Goal: Information Seeking & Learning: Learn about a topic

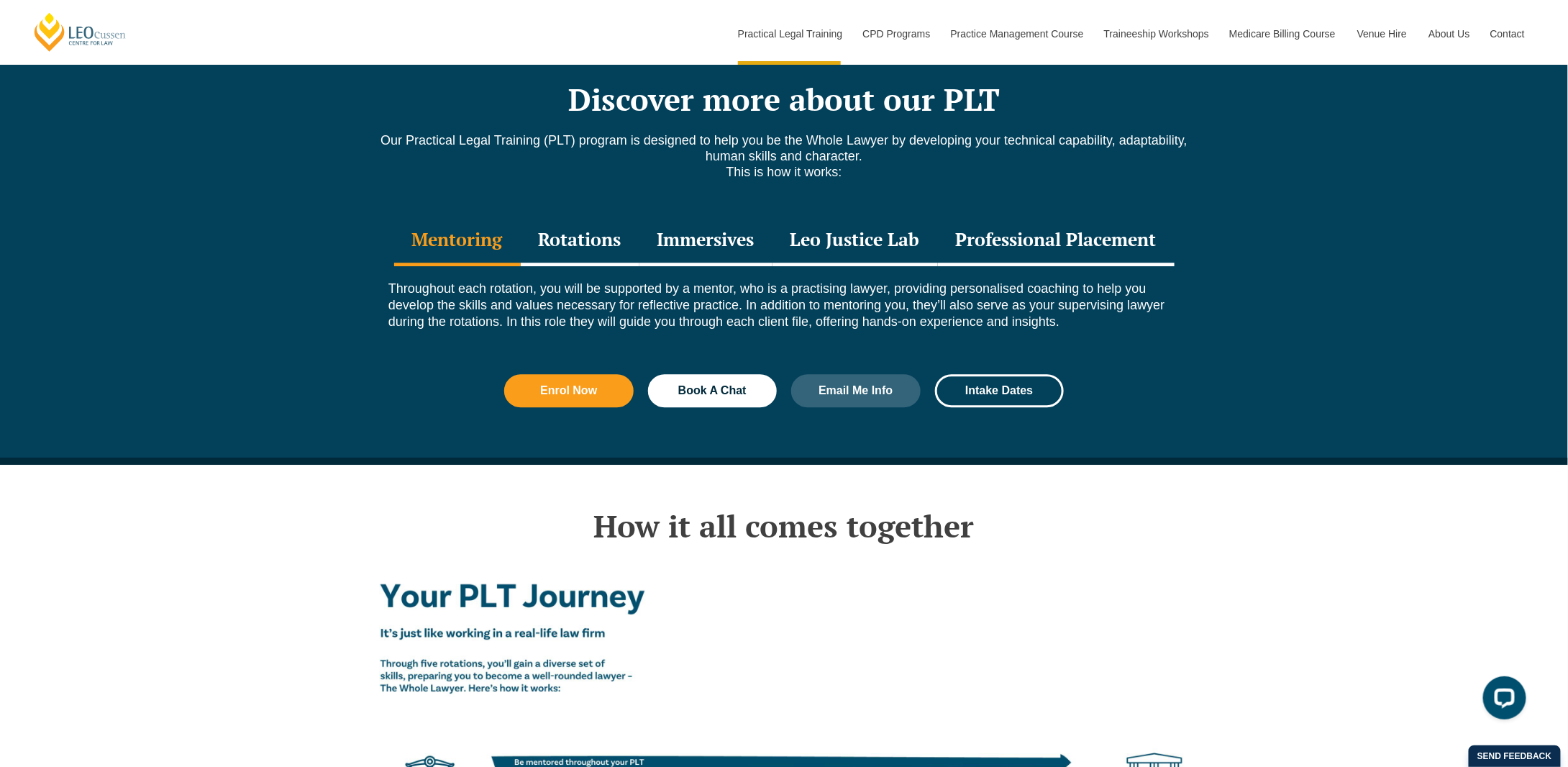
click at [593, 216] on div "Rotations" at bounding box center [580, 241] width 119 height 50
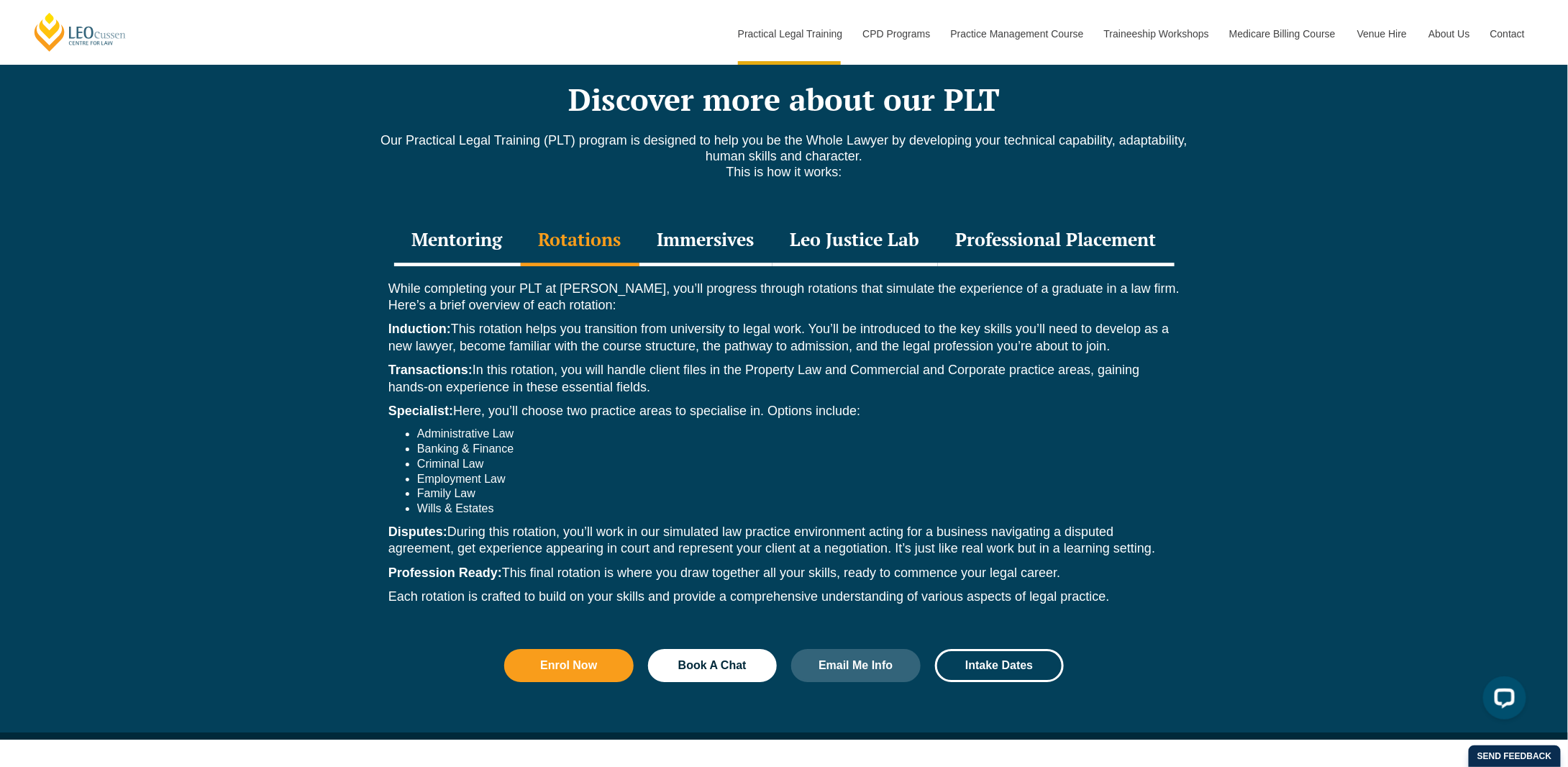
click at [473, 427] on li "Administrative Law" at bounding box center [798, 435] width 762 height 15
drag, startPoint x: 473, startPoint y: 408, endPoint x: 498, endPoint y: 485, distance: 81.0
click at [498, 485] on ul "Administrative Law Banking & Finance Criminal Law Employment Law Family Law [PE…" at bounding box center [784, 472] width 791 height 90
click at [498, 502] on li "Wills & Estates" at bounding box center [798, 509] width 762 height 15
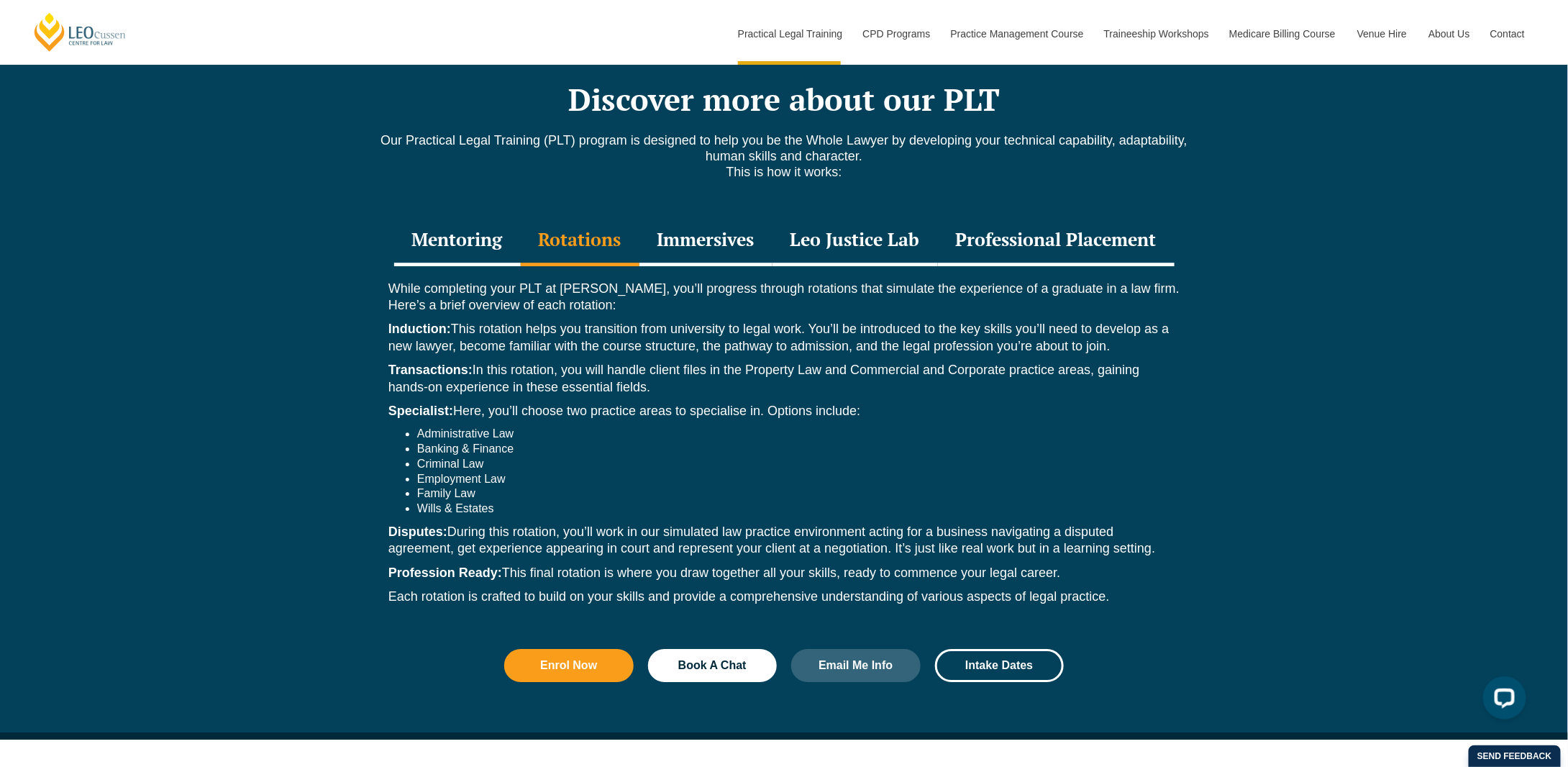
click at [498, 502] on li "Wills & Estates" at bounding box center [798, 509] width 762 height 15
drag, startPoint x: 498, startPoint y: 485, endPoint x: 467, endPoint y: 394, distance: 96.1
click at [467, 394] on div "While completing your PLT at [PERSON_NAME], you’ll progress through rotations t…" at bounding box center [784, 446] width 820 height 361
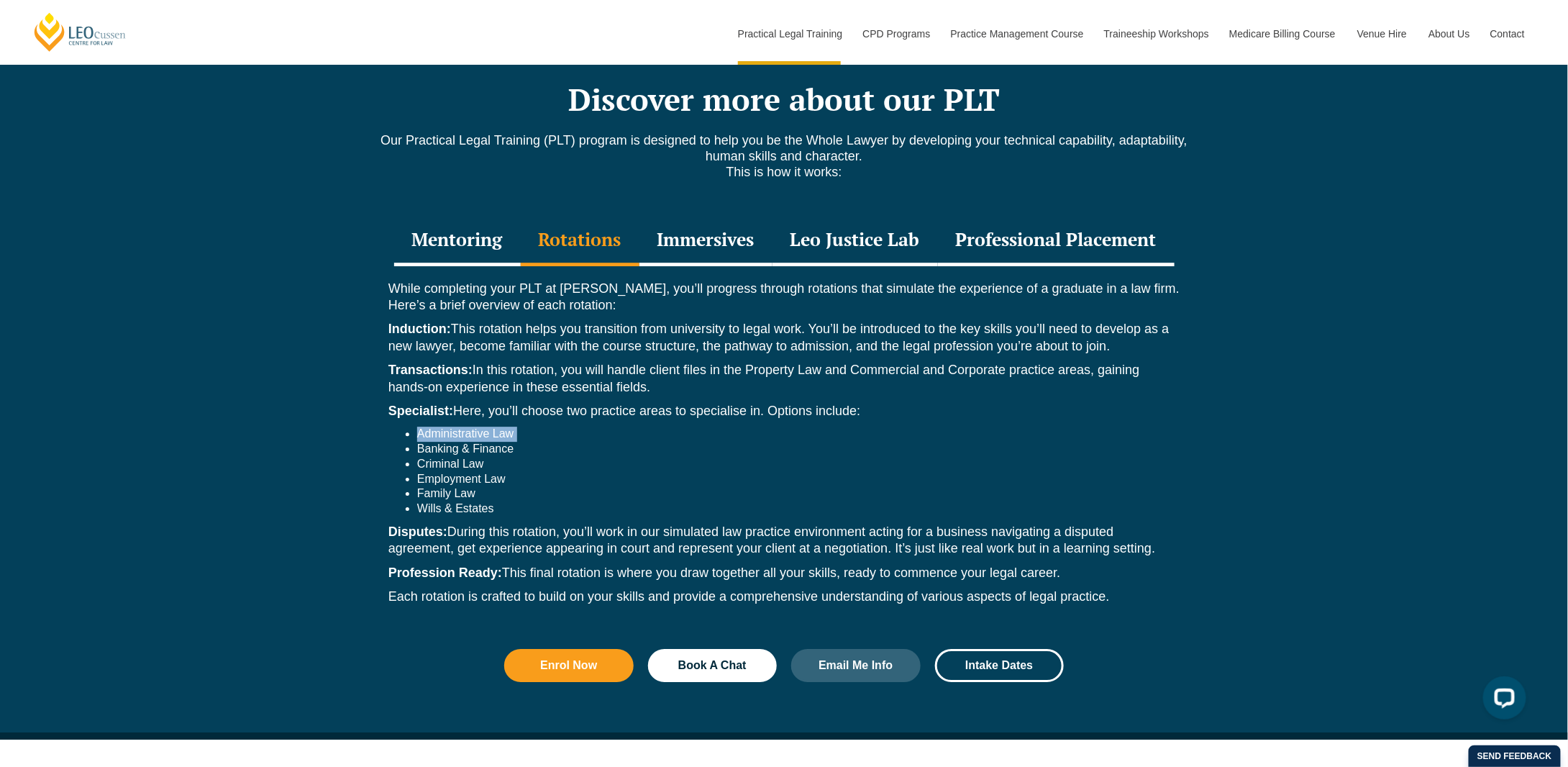
click at [467, 394] on div "While completing your PLT at [PERSON_NAME], you’ll progress through rotations t…" at bounding box center [784, 446] width 820 height 361
click at [475, 457] on li "Criminal Law" at bounding box center [798, 464] width 762 height 15
click at [478, 442] on li "Banking & Finance" at bounding box center [798, 450] width 762 height 15
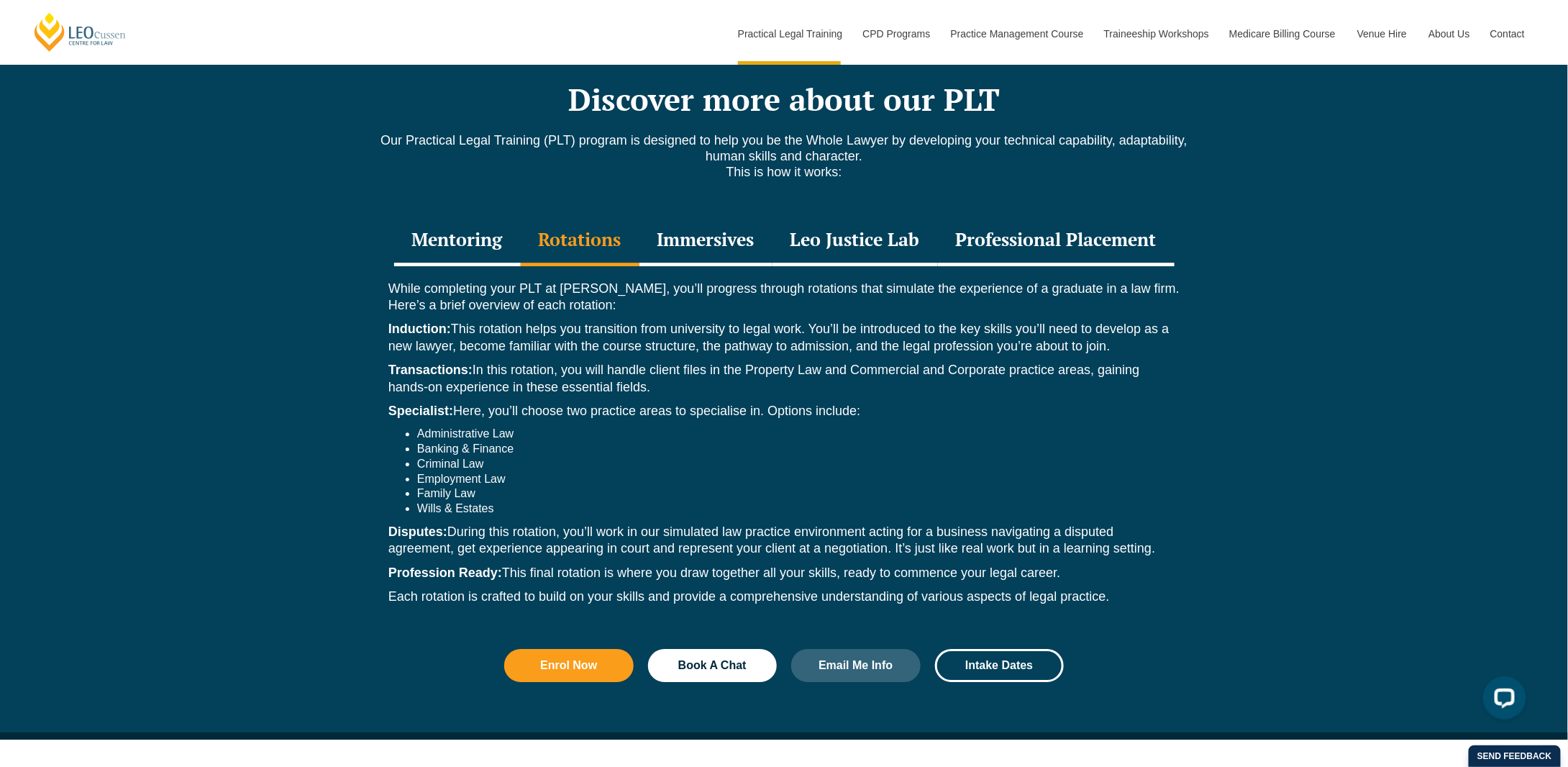
click at [459, 502] on li "Wills & Estates" at bounding box center [798, 509] width 762 height 15
drag, startPoint x: 459, startPoint y: 480, endPoint x: 460, endPoint y: 429, distance: 51.0
click at [460, 429] on ul "Administrative Law Banking & Finance Criminal Law Employment Law Family Law [PE…" at bounding box center [784, 472] width 791 height 90
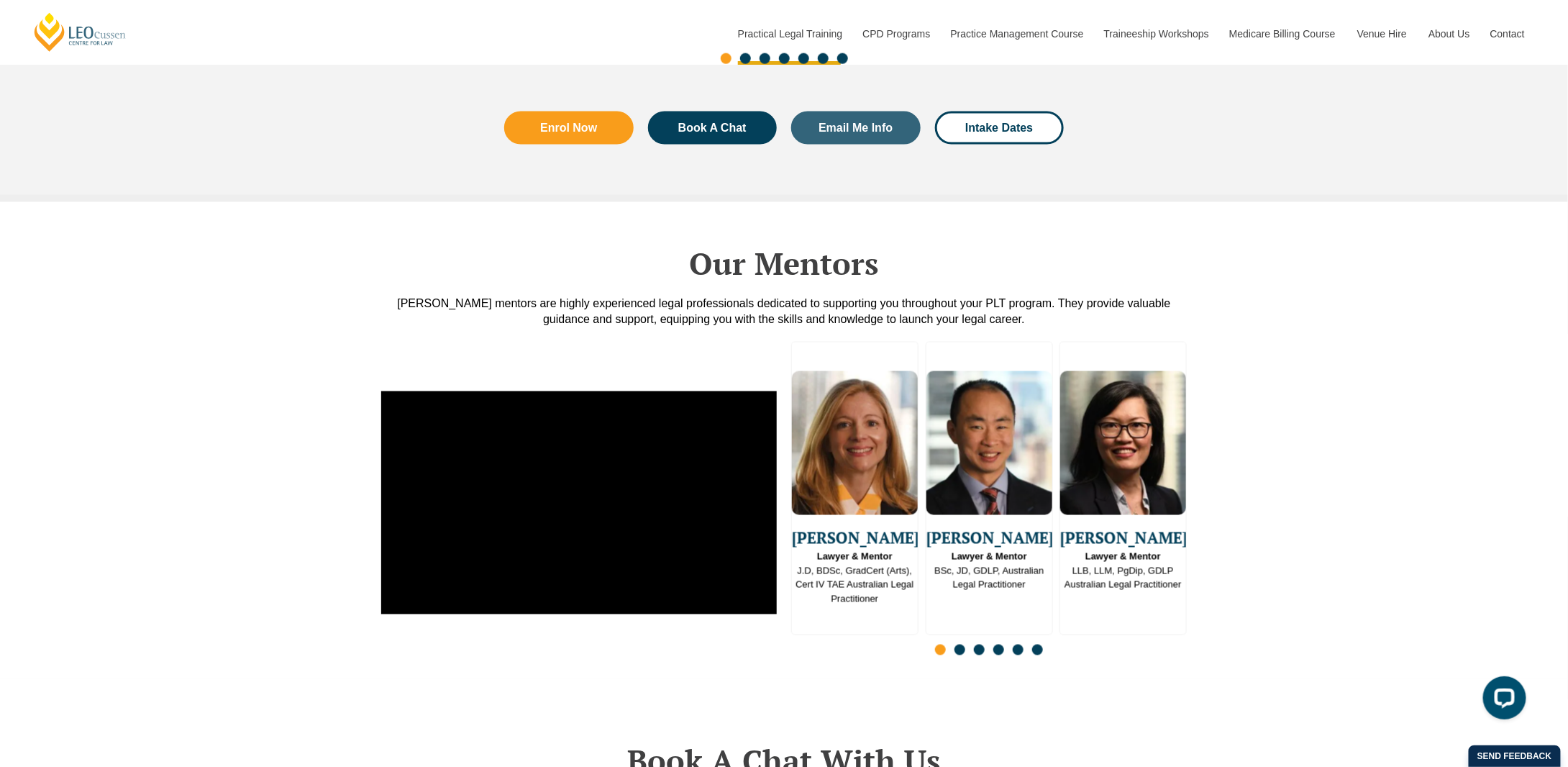
scroll to position [3692, 0]
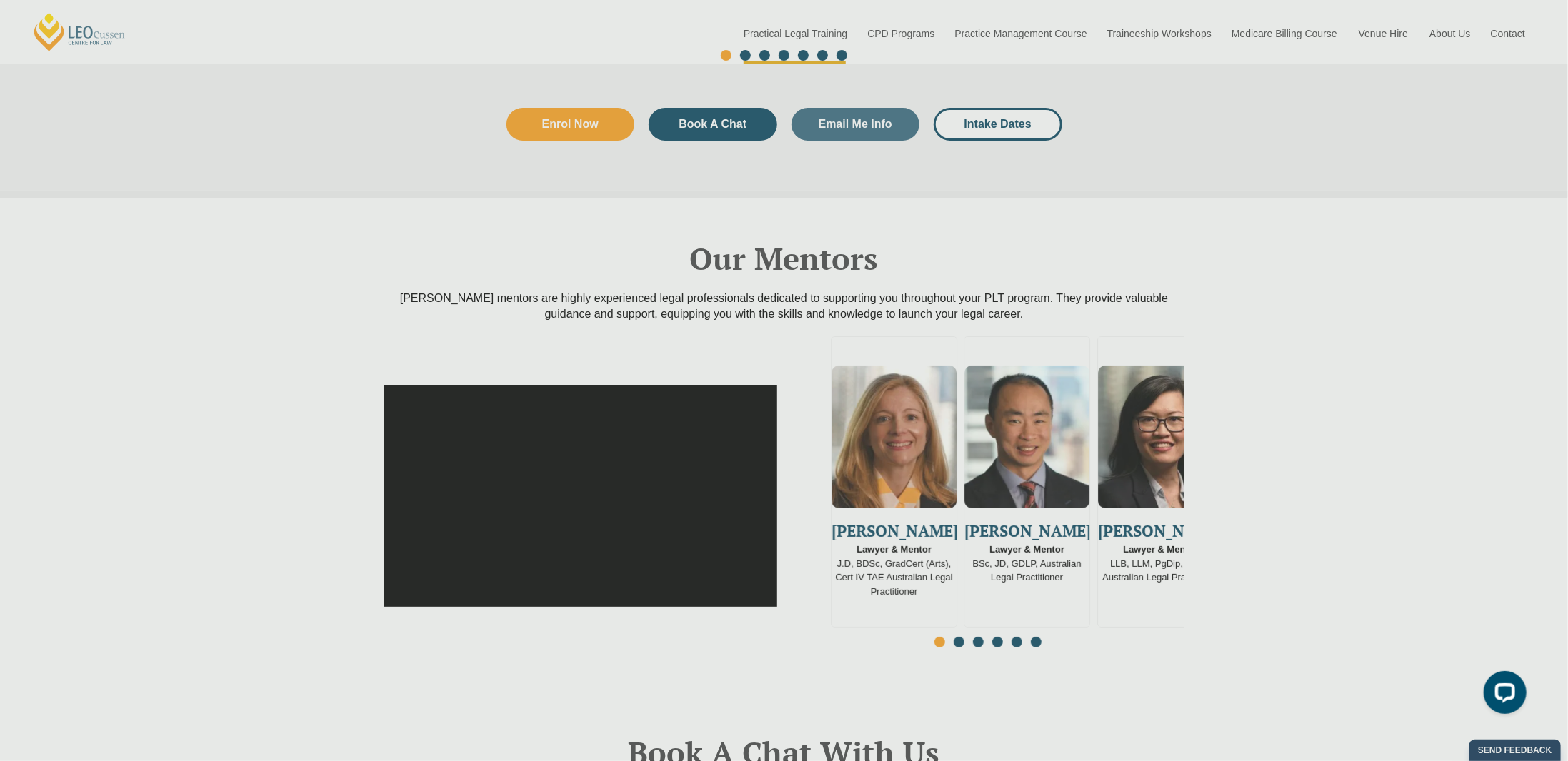
click at [755, 459] on div "Enrol in PLT Before You Finish Uni We offer multiple intakes and study modes to…" at bounding box center [784, 380] width 1568 height 761
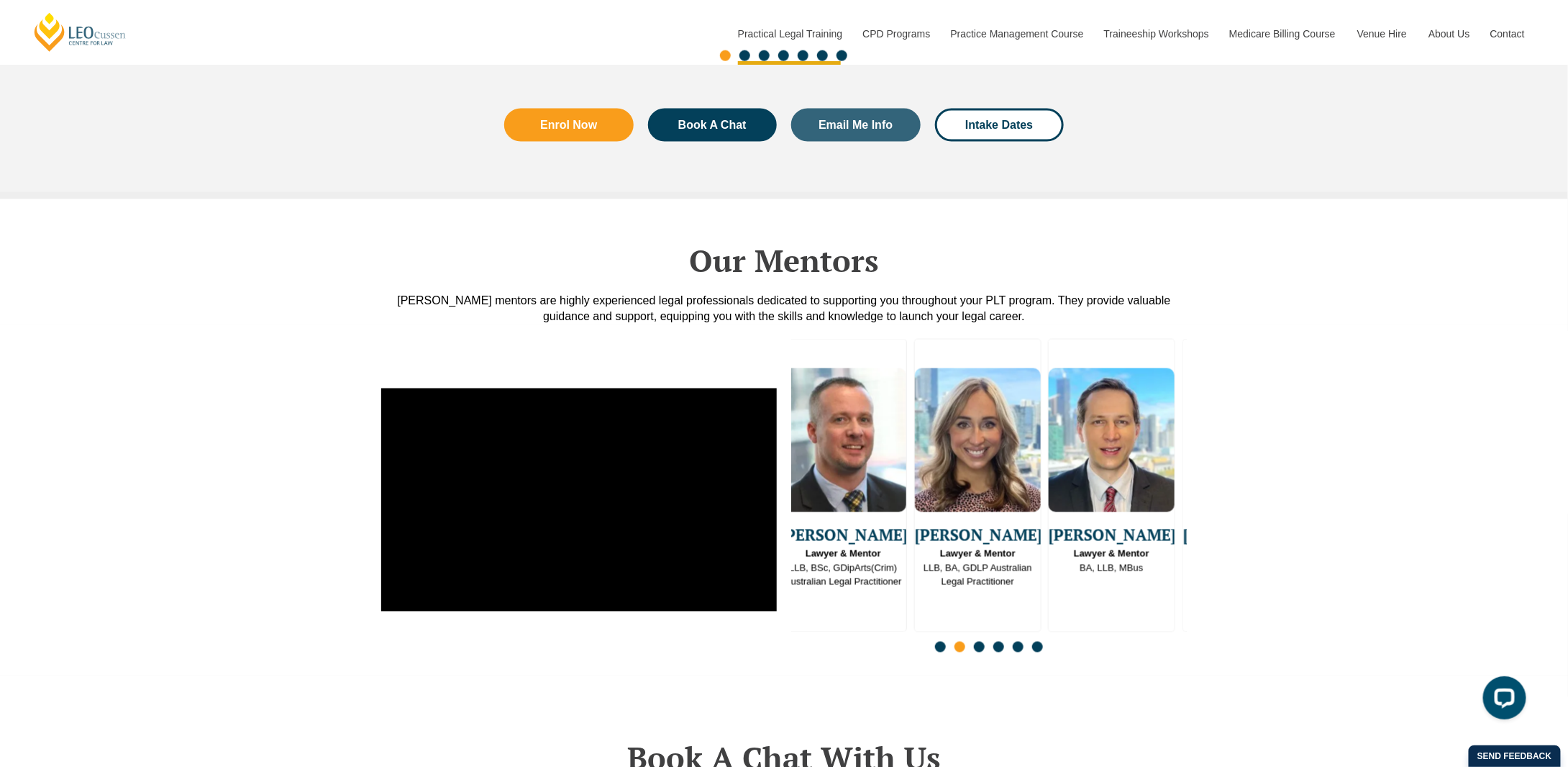
click at [915, 454] on img "5 / 16" at bounding box center [978, 440] width 126 height 144
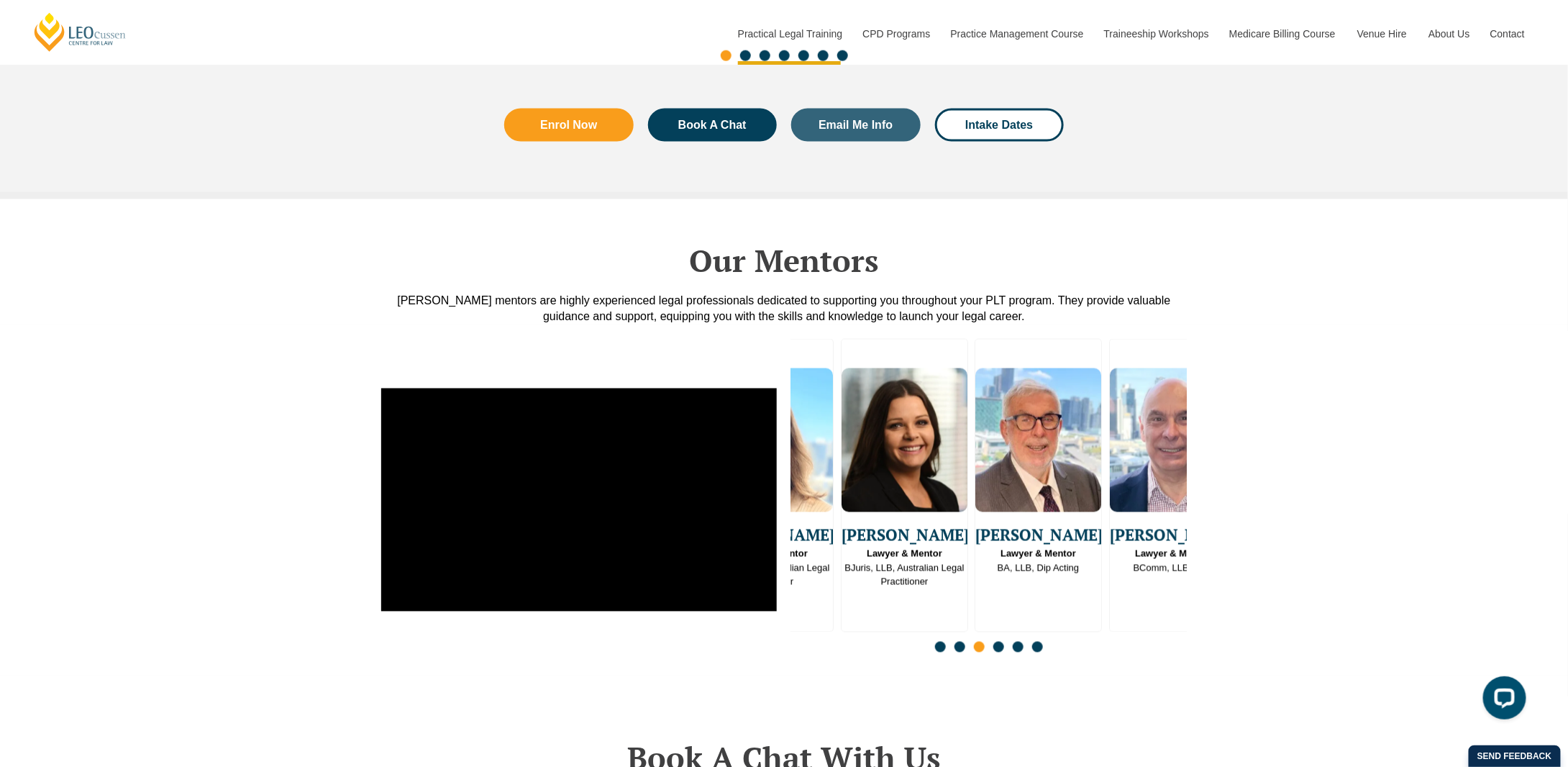
click at [1005, 452] on img "9 / 16" at bounding box center [1039, 440] width 126 height 144
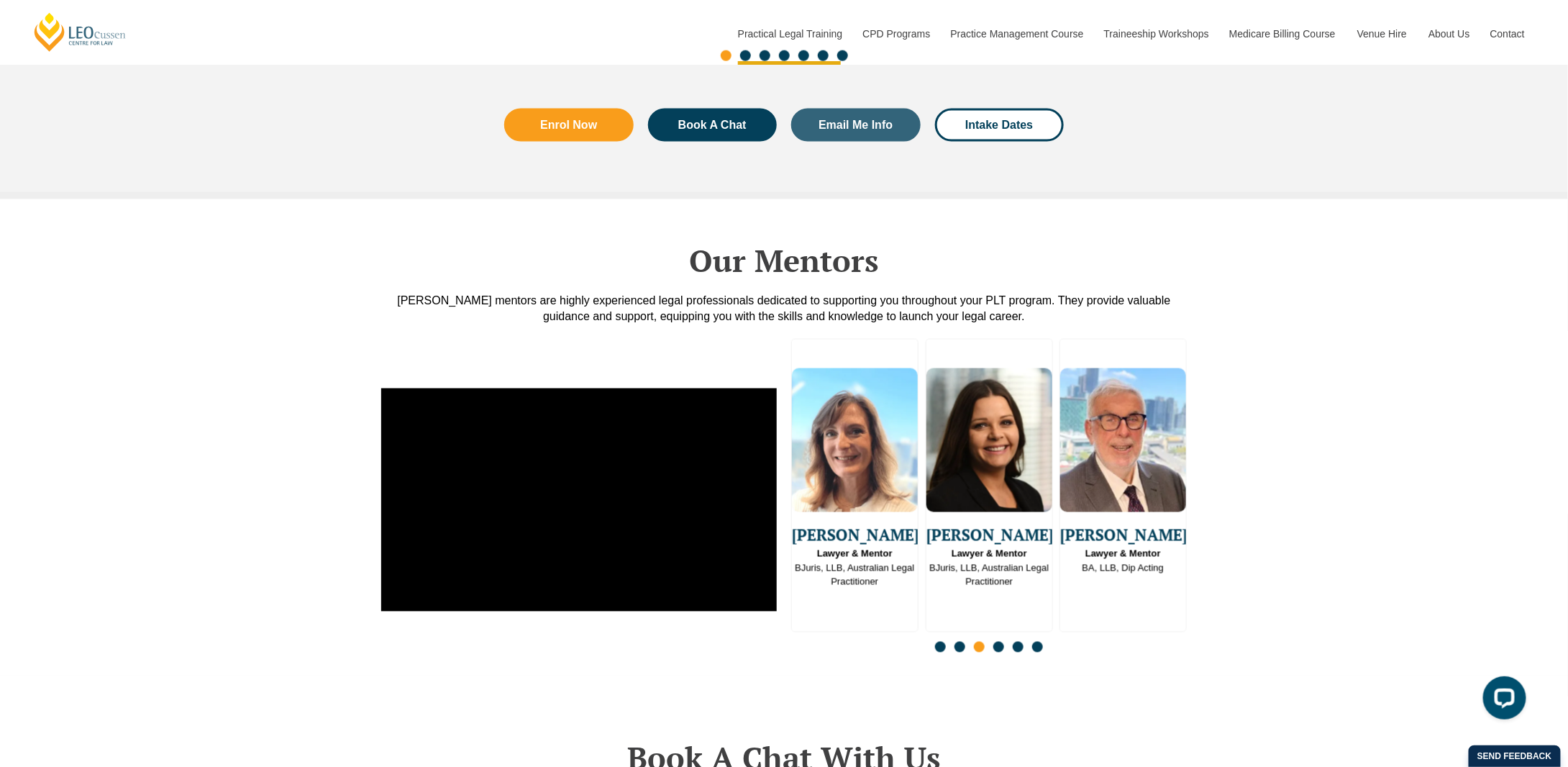
click at [1061, 508] on div "[PERSON_NAME] Lawyer & Mentor BA, LLB, Dip Acting" at bounding box center [1124, 467] width 126 height 218
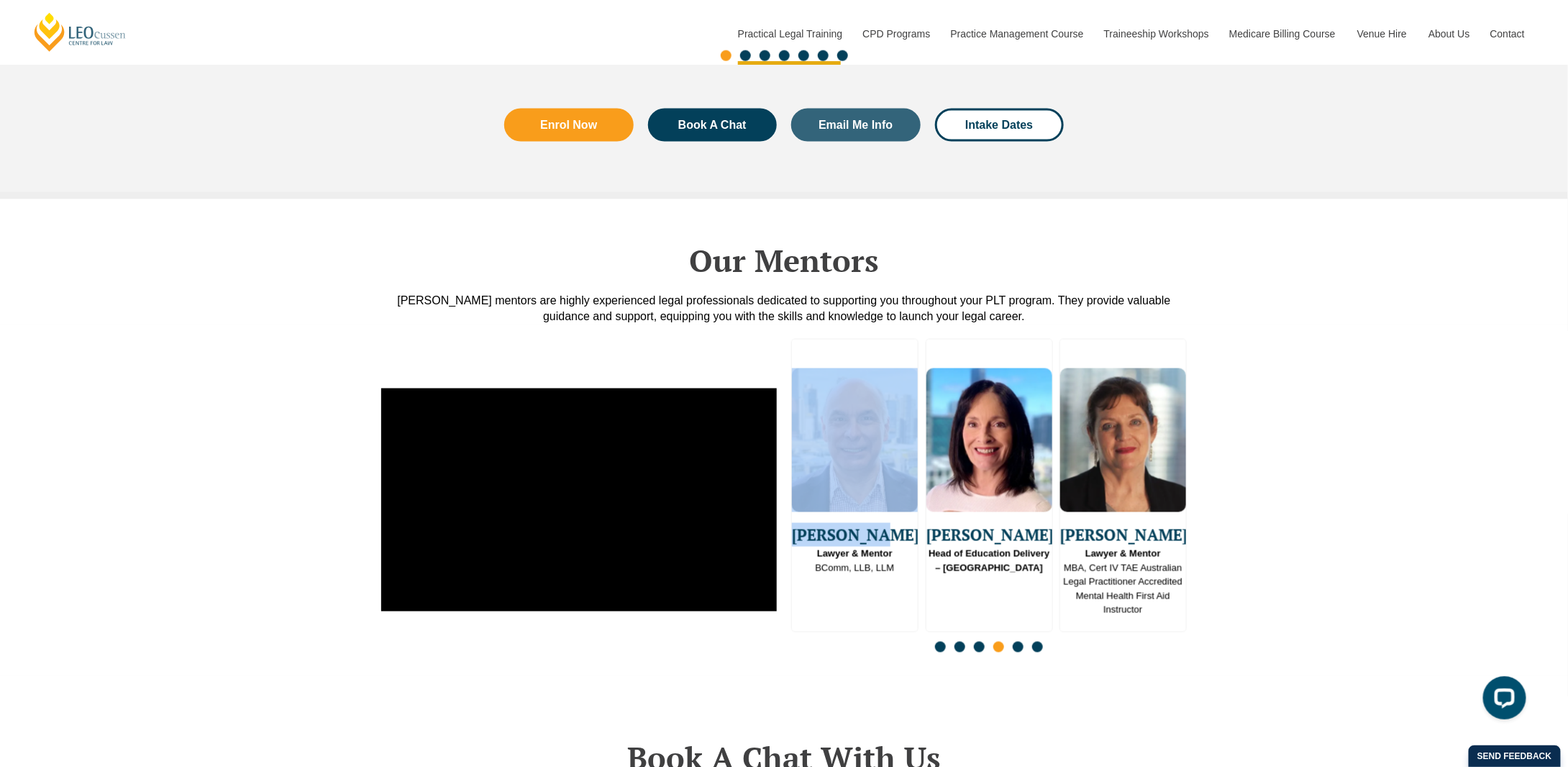
drag, startPoint x: 1053, startPoint y: 462, endPoint x: 872, endPoint y: 489, distance: 183.0
click at [872, 489] on div "[PERSON_NAME] Lawyer & Mentor [PERSON_NAME], BDSc, GradCert (Arts), Cert IV TAE…" at bounding box center [989, 500] width 396 height 322
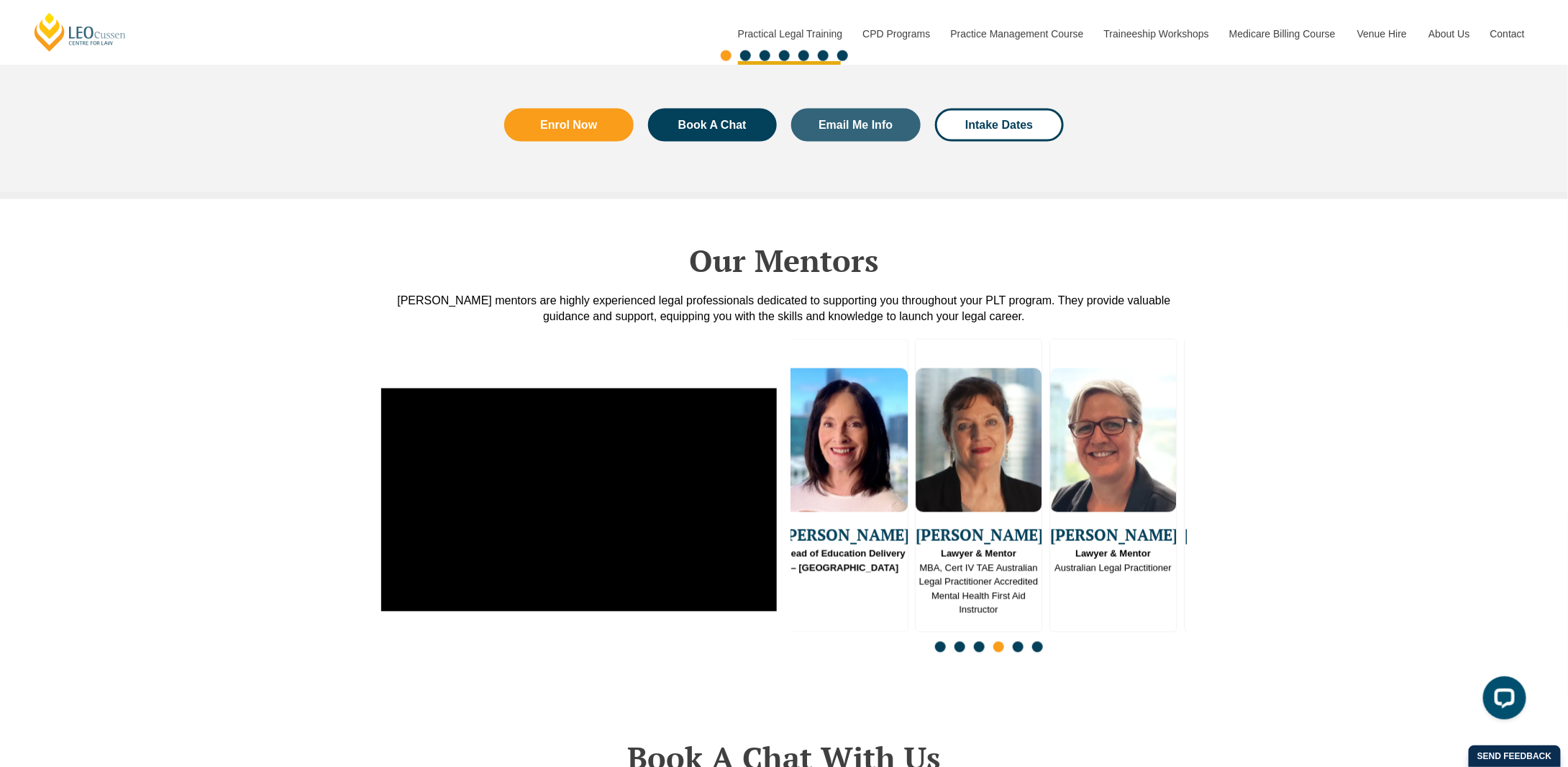
click at [839, 496] on div "[PERSON_NAME] Head of Education Delivery – [GEOGRAPHIC_DATA]" at bounding box center [845, 467] width 126 height 218
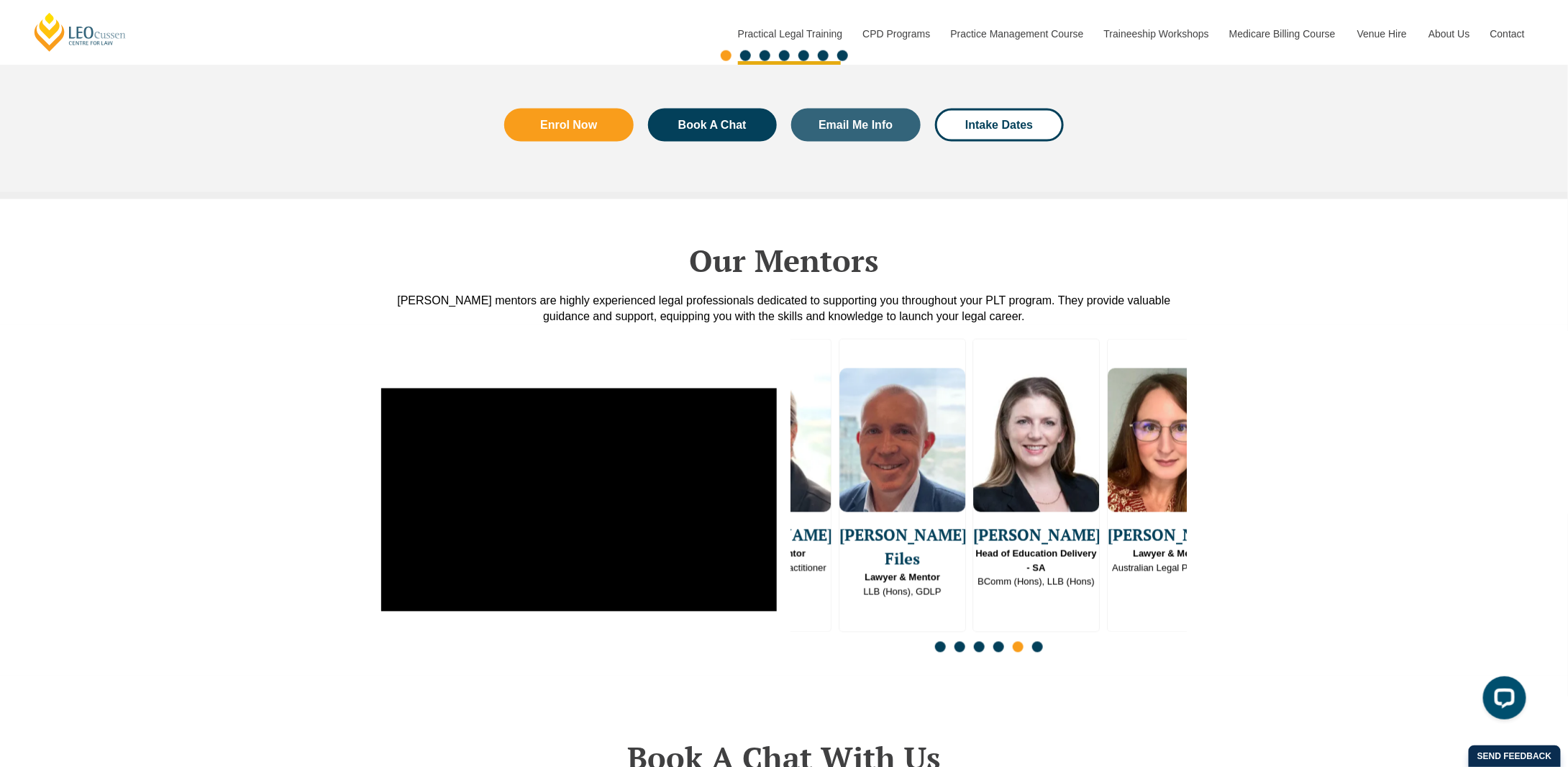
click at [910, 479] on div "[PERSON_NAME] Files Lawyer & Mentor LLB (Hons), GDLP" at bounding box center [903, 479] width 126 height 241
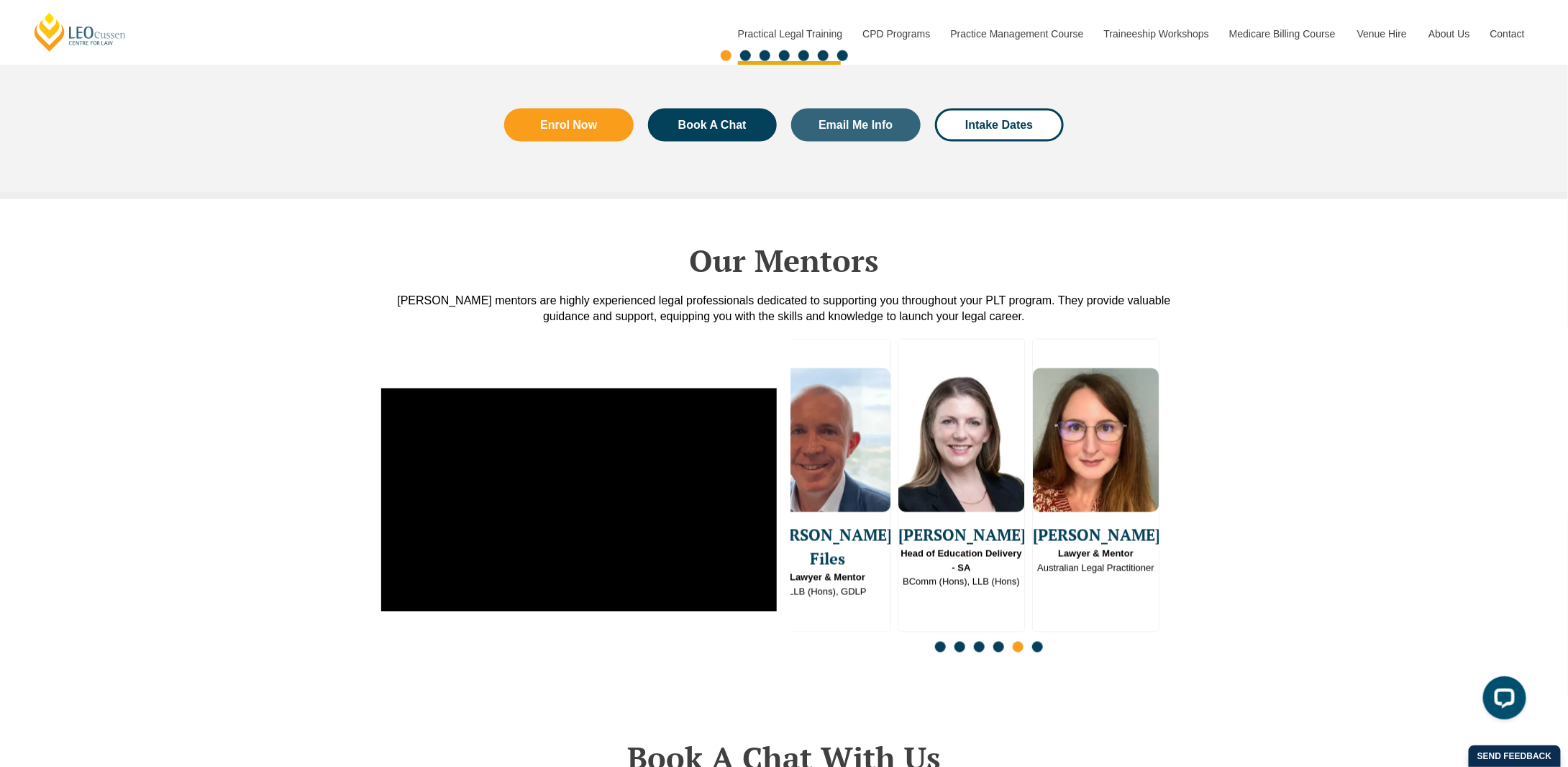
click at [903, 504] on div "[PERSON_NAME] Head of Education Delivery - SA BComm (Hons), LLB (Hons)" at bounding box center [962, 474] width 126 height 232
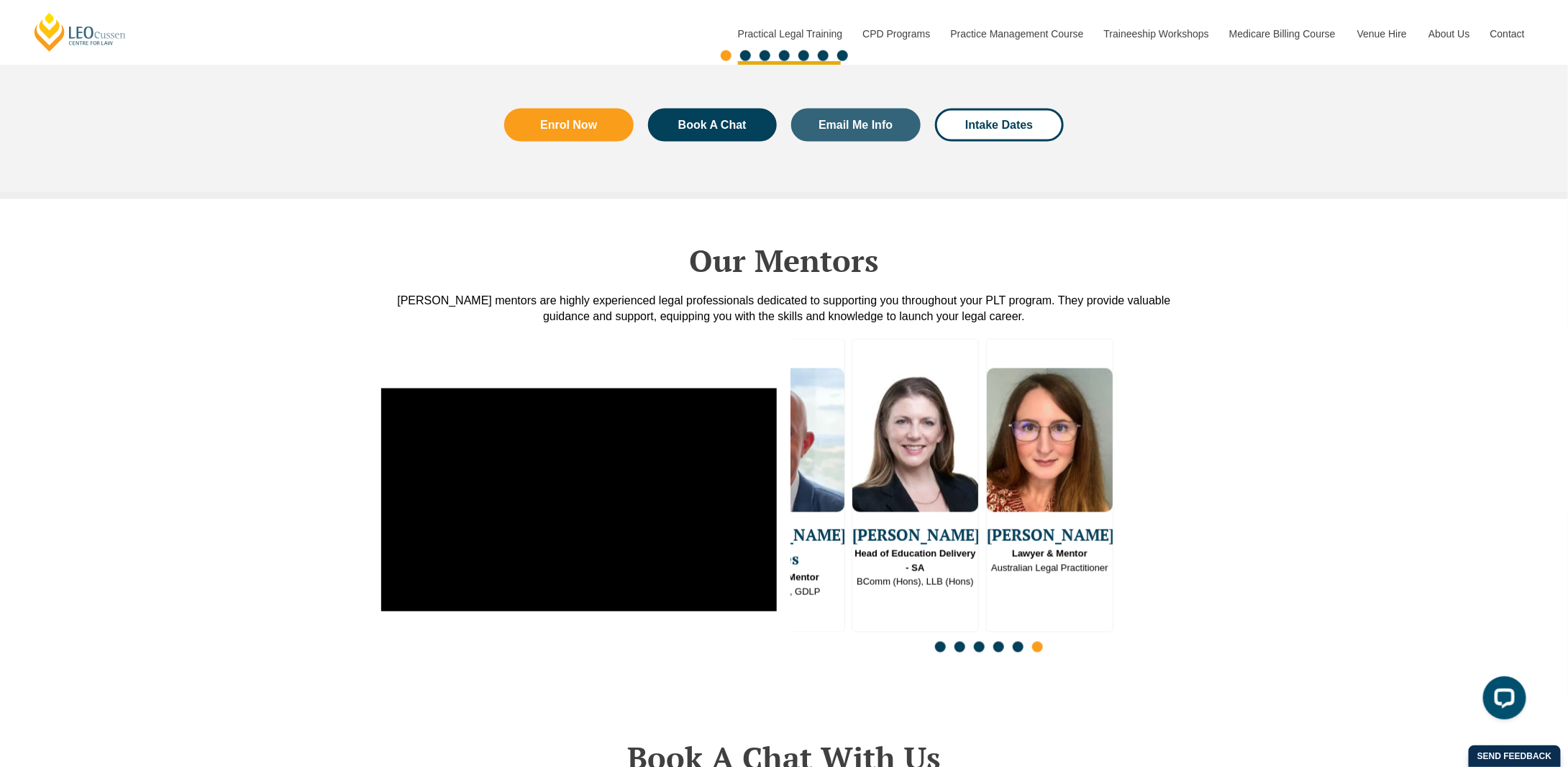
click at [881, 495] on div "[PERSON_NAME] Head of Education Delivery - SA BComm (Hons), LLB (Hons)" at bounding box center [915, 474] width 126 height 232
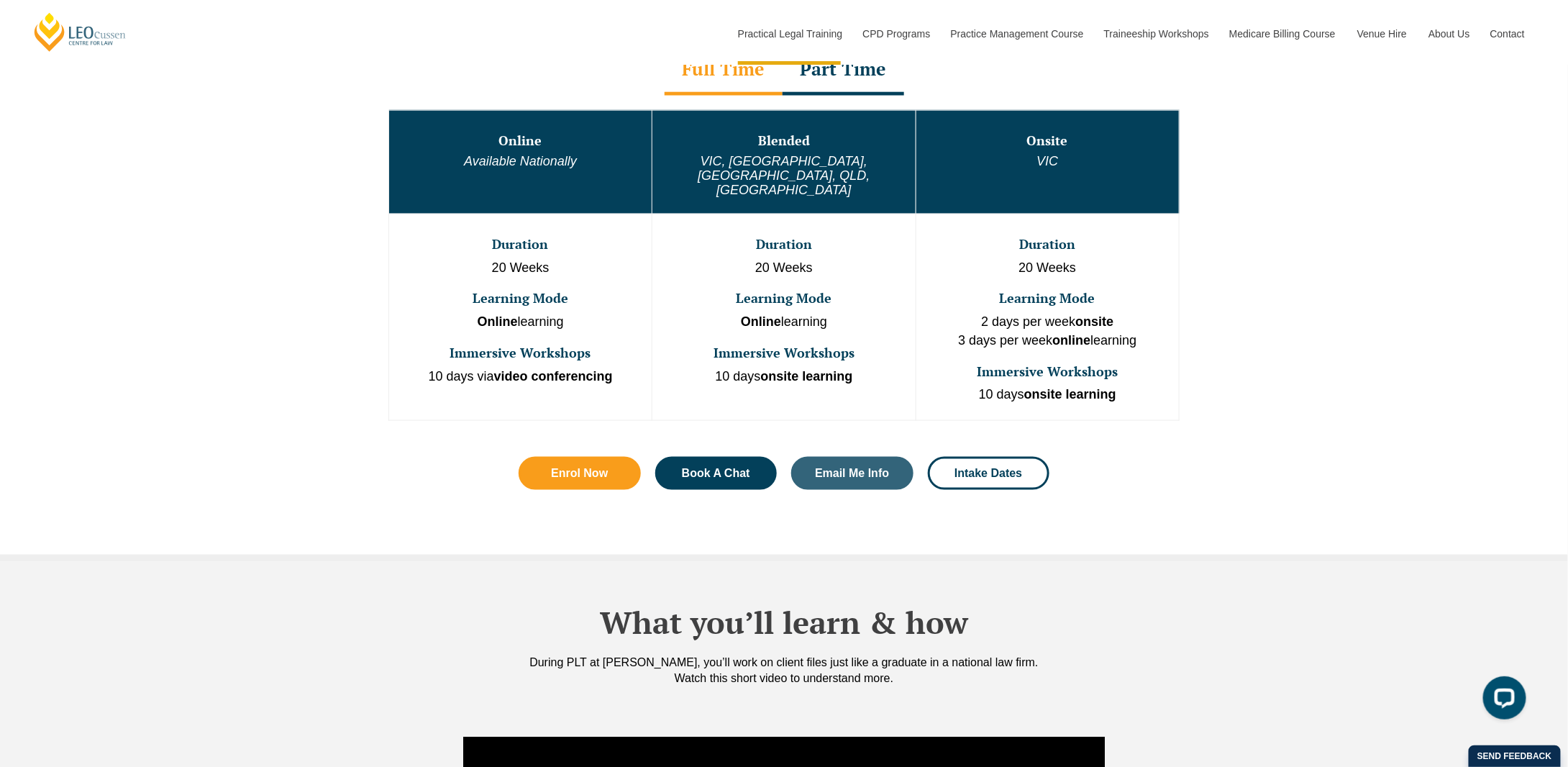
scroll to position [0, 0]
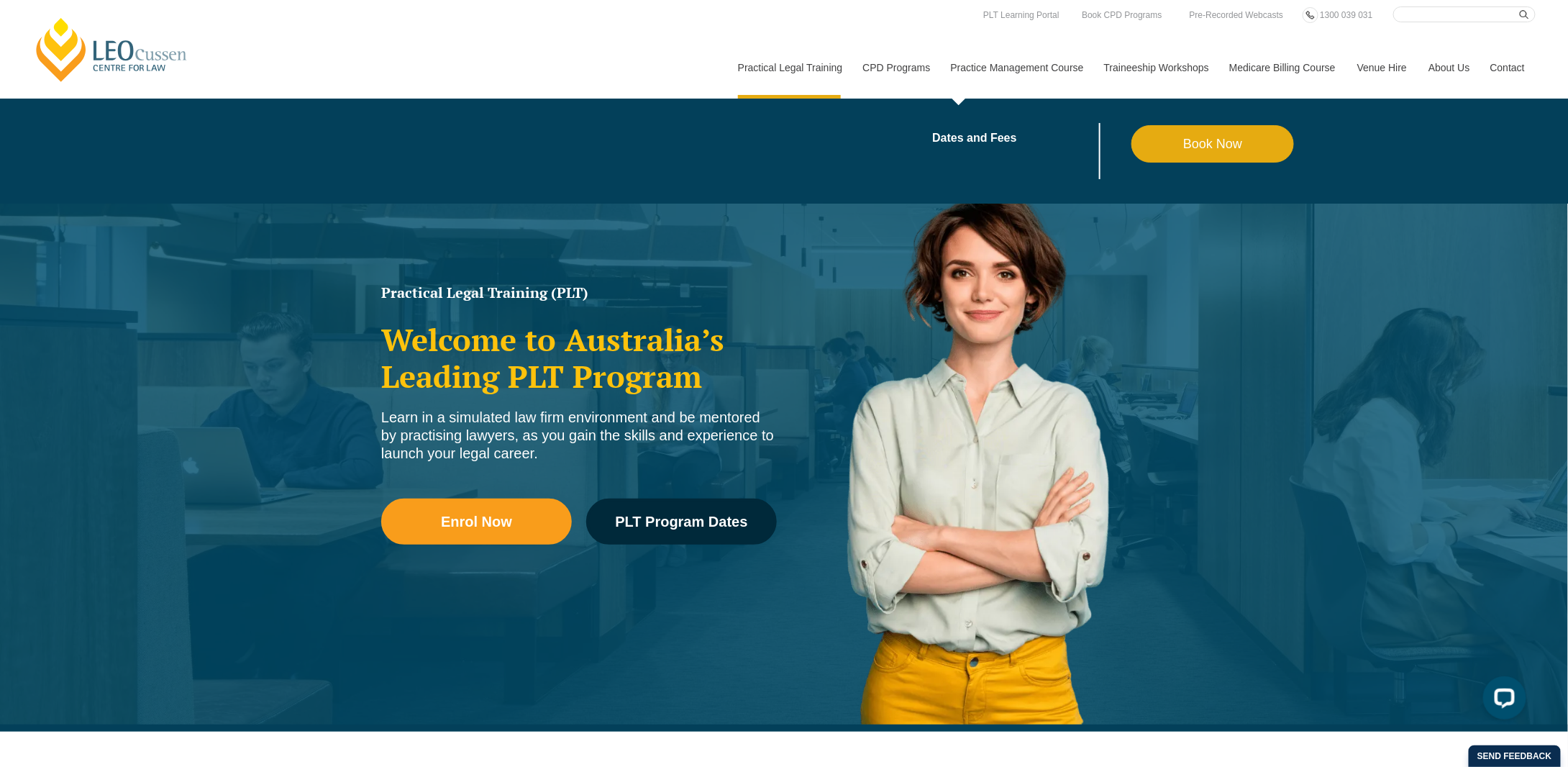
click at [941, 62] on link "Practice Management Course" at bounding box center [1016, 67] width 153 height 62
